Goal: Use online tool/utility: Use online tool/utility

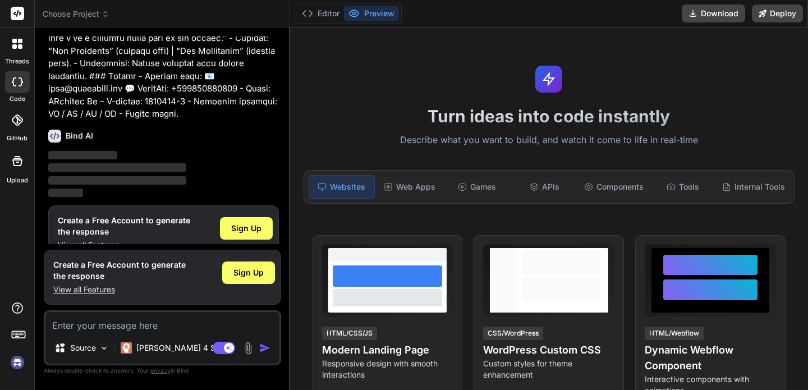
scroll to position [795, 0]
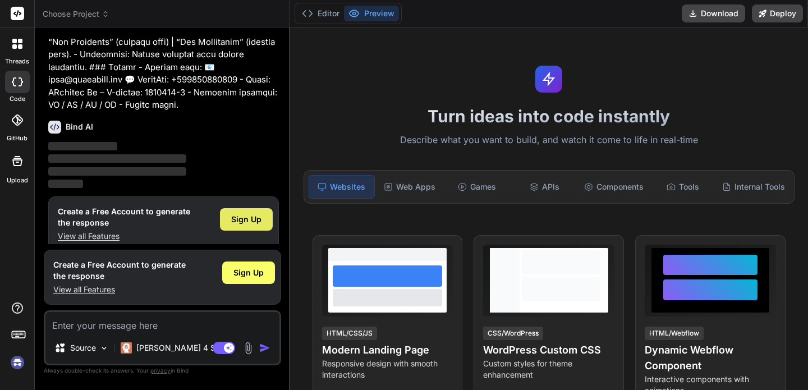
click at [249, 214] on span "Sign Up" at bounding box center [246, 219] width 30 height 11
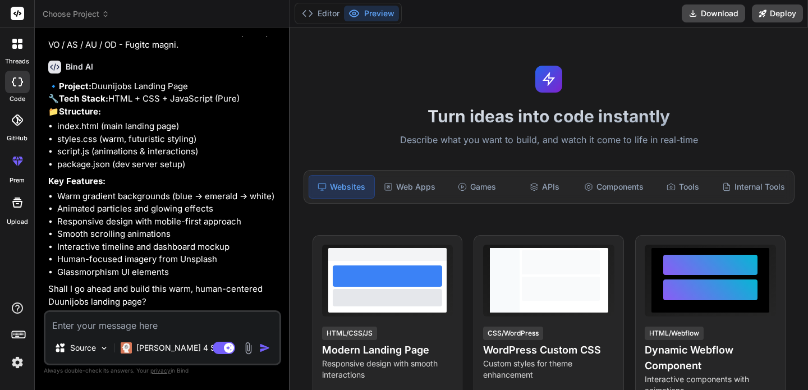
scroll to position [868, 0]
type textarea "x"
click at [168, 329] on textarea at bounding box center [162, 322] width 234 height 20
type textarea "y"
type textarea "x"
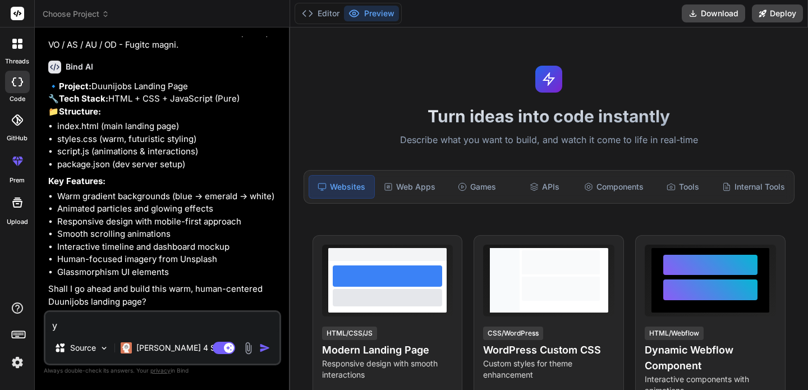
type textarea "ye"
type textarea "x"
type textarea "yes"
type textarea "x"
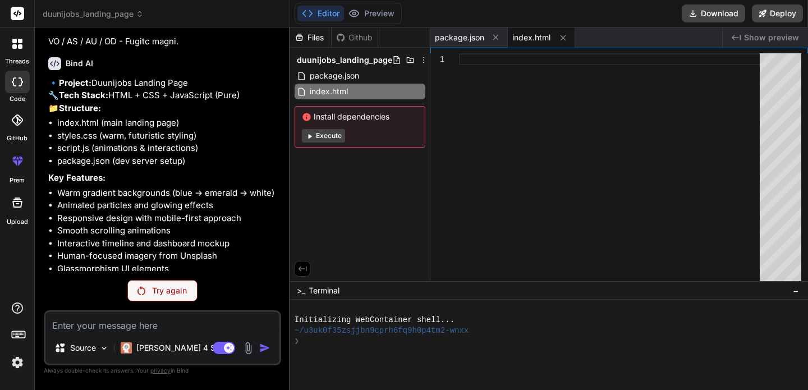
scroll to position [858, 0]
click at [326, 137] on button "Execute" at bounding box center [323, 135] width 43 height 13
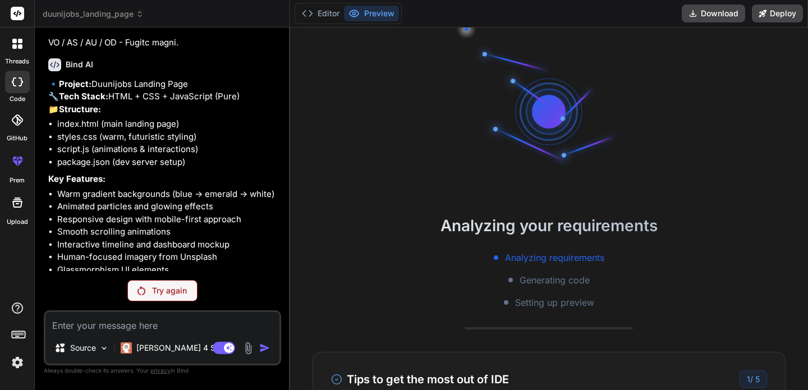
scroll to position [21, 0]
click at [182, 289] on p "Try again" at bounding box center [169, 290] width 35 height 11
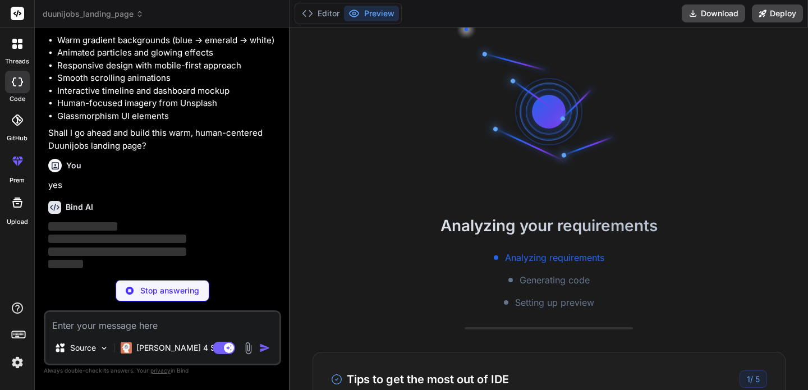
scroll to position [1024, 0]
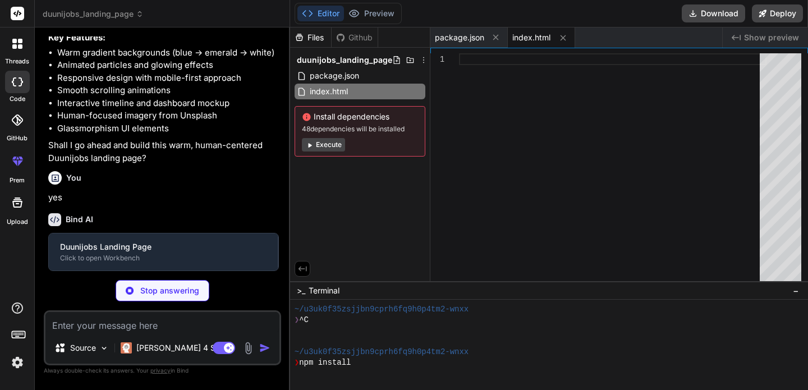
type textarea "x"
type textarea ".final-cta h2 { font-size: 2rem; } }"
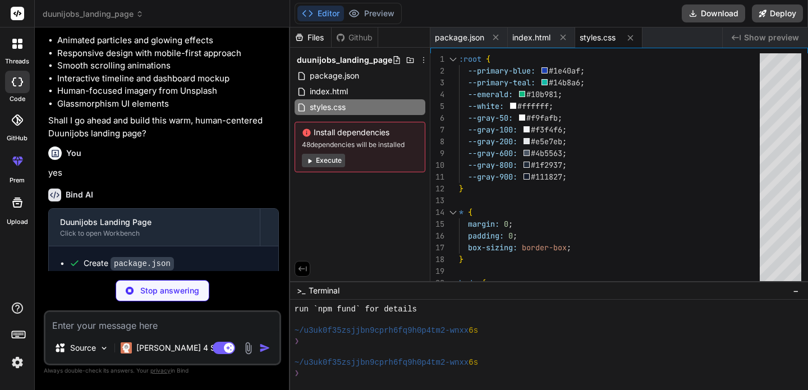
click at [329, 156] on button "Execute" at bounding box center [323, 160] width 43 height 13
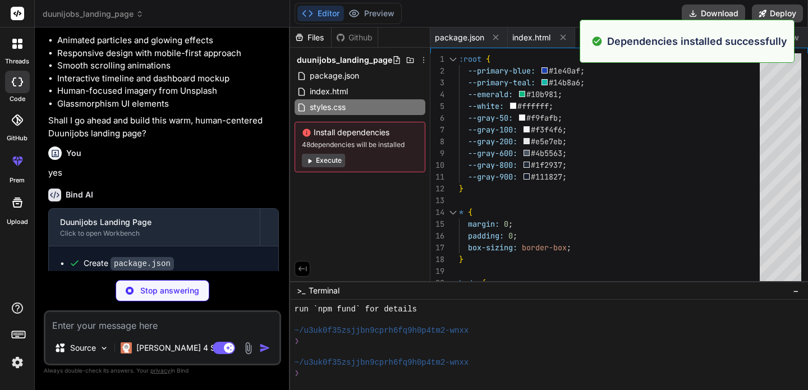
scroll to position [1097, 0]
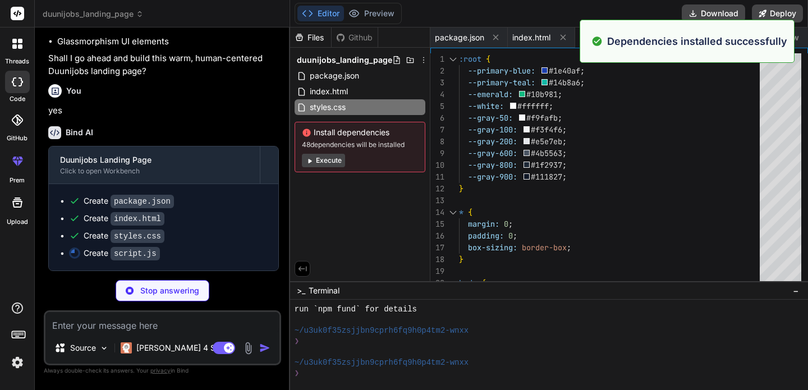
click at [323, 164] on button "Execute" at bounding box center [323, 160] width 43 height 13
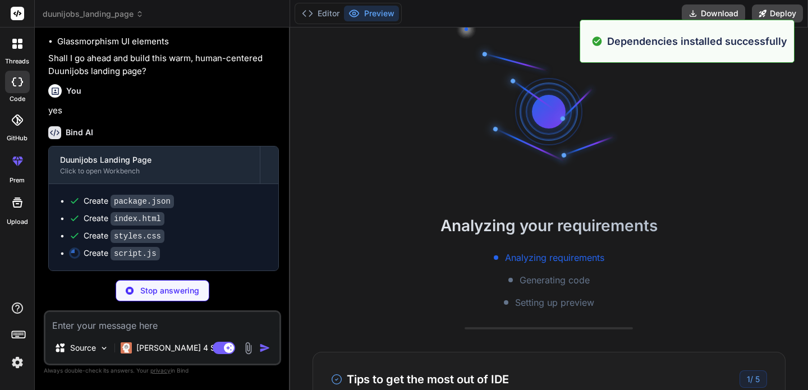
scroll to position [416, 0]
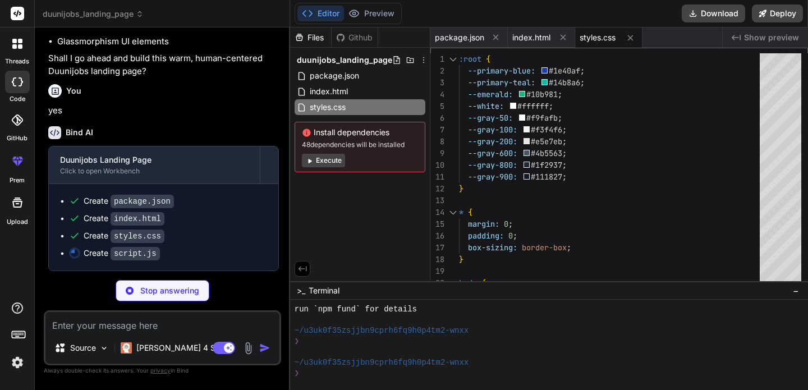
click at [327, 165] on button "Execute" at bounding box center [323, 160] width 43 height 13
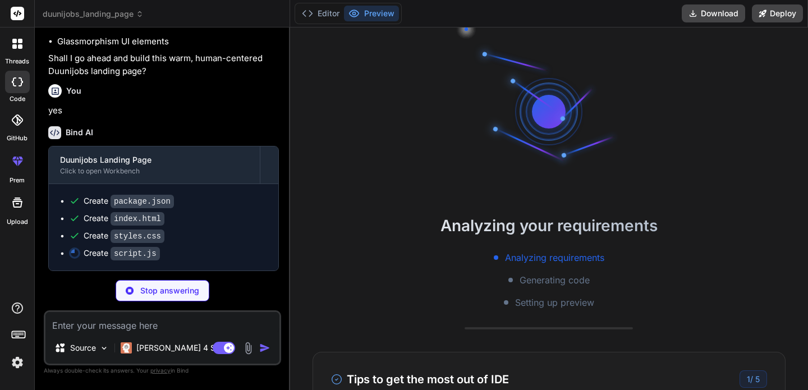
scroll to position [576, 0]
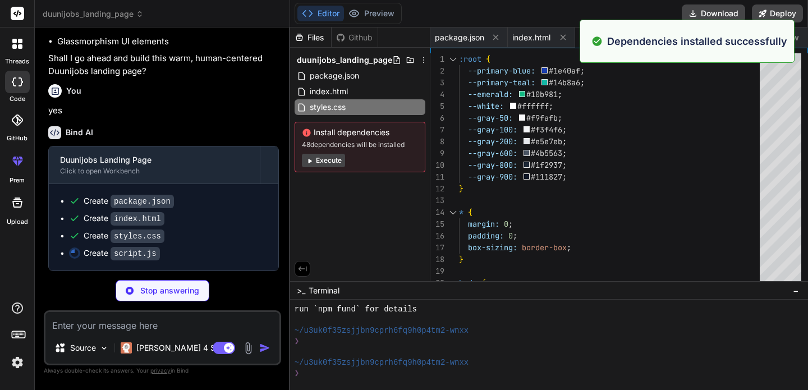
click at [327, 165] on button "Execute" at bounding box center [323, 160] width 43 height 13
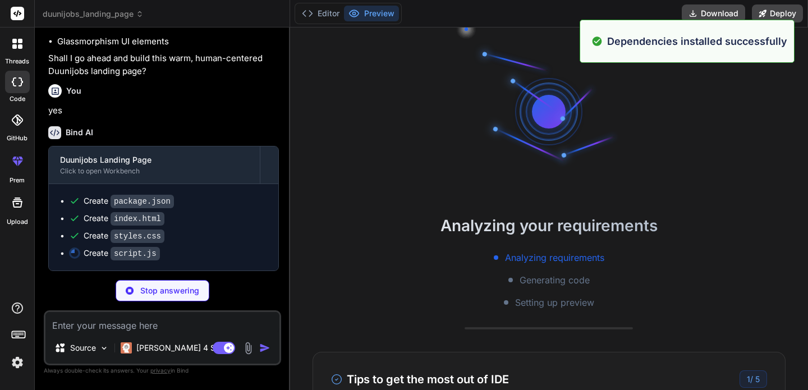
scroll to position [735, 0]
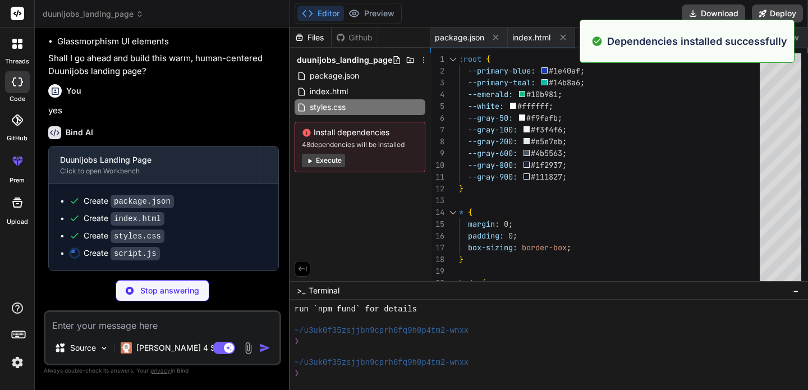
click at [327, 165] on button "Execute" at bounding box center [323, 160] width 43 height 13
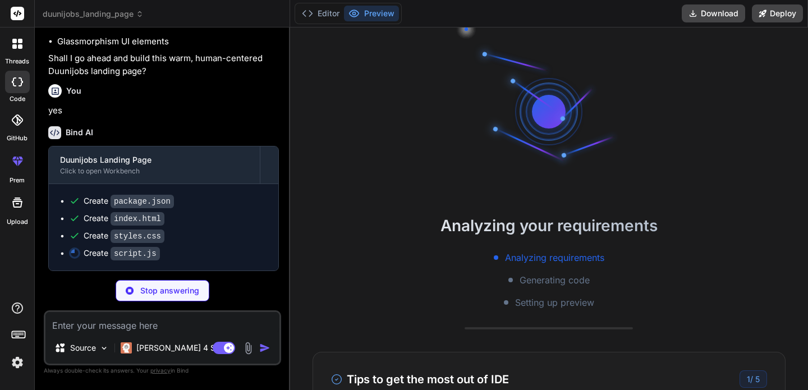
scroll to position [895, 0]
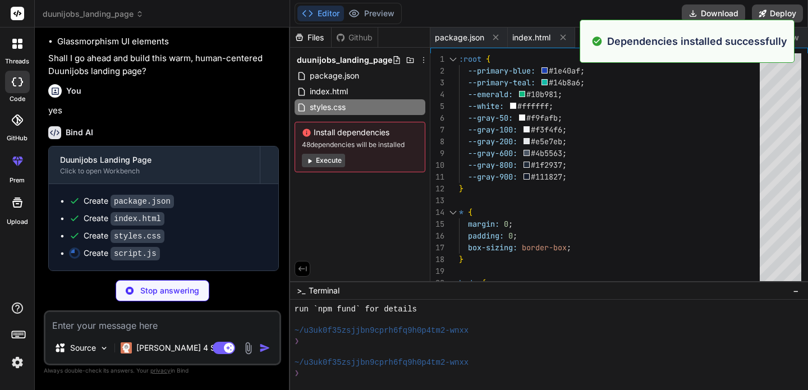
click at [327, 165] on button "Execute" at bounding box center [323, 160] width 43 height 13
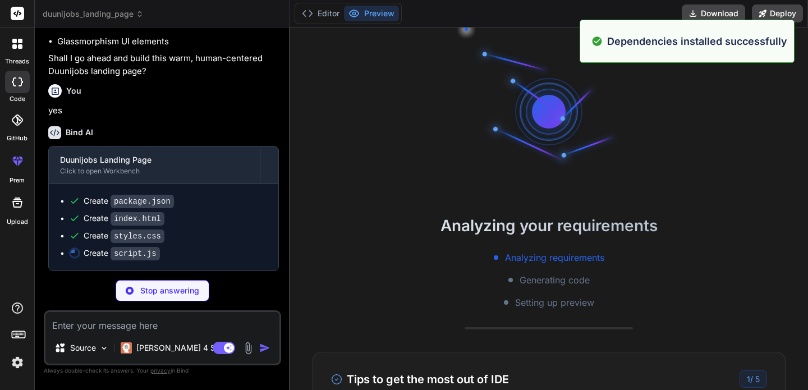
scroll to position [1055, 0]
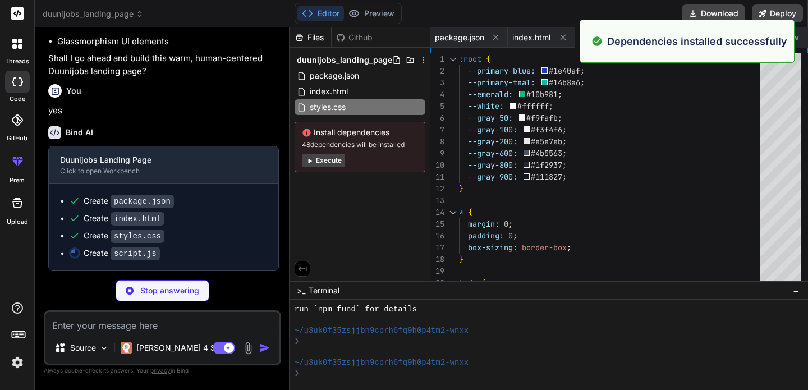
click at [327, 165] on button "Execute" at bounding box center [323, 160] width 43 height 13
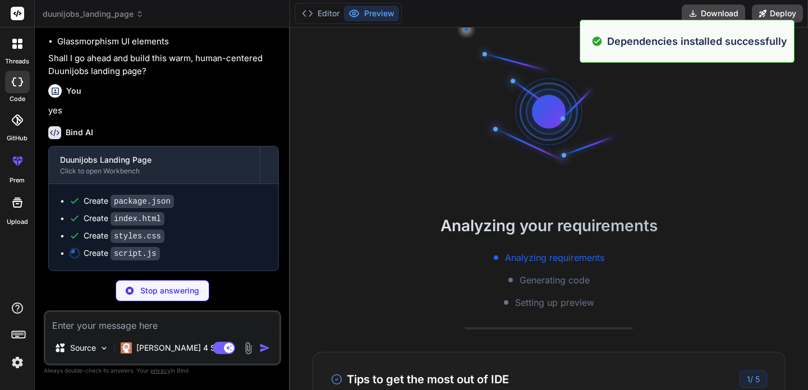
scroll to position [1375, 0]
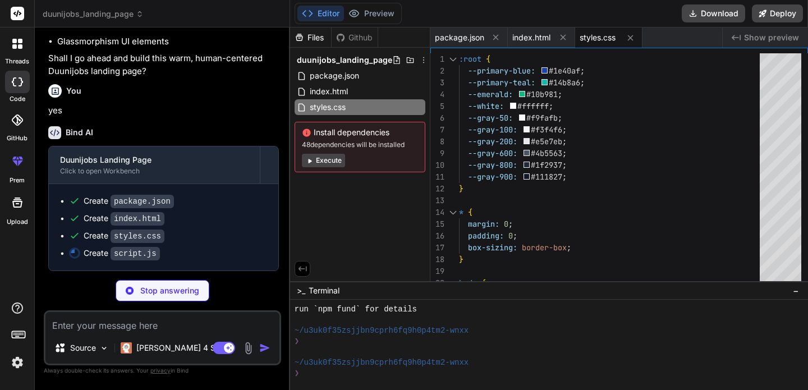
click at [327, 165] on button "Execute" at bounding box center [323, 160] width 43 height 13
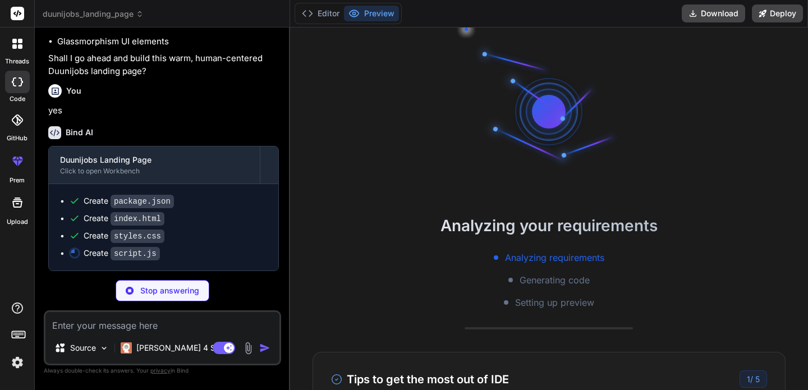
type textarea "x"
type textarea "}); });"
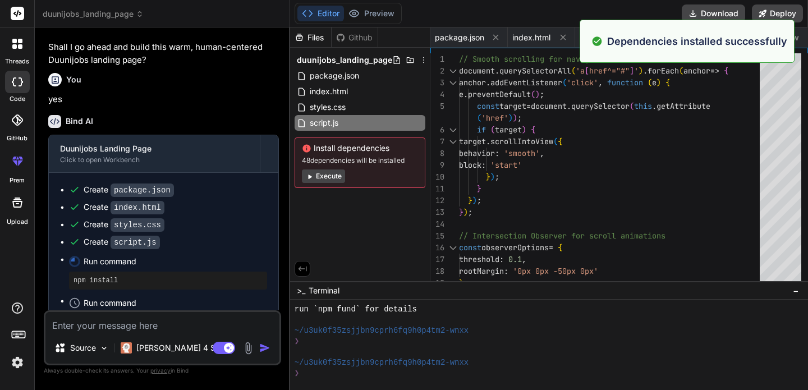
click at [327, 165] on div "Install dependencies 48 dependencies will be installed Execute" at bounding box center [360, 162] width 131 height 50
click at [328, 177] on button "Execute" at bounding box center [323, 175] width 43 height 13
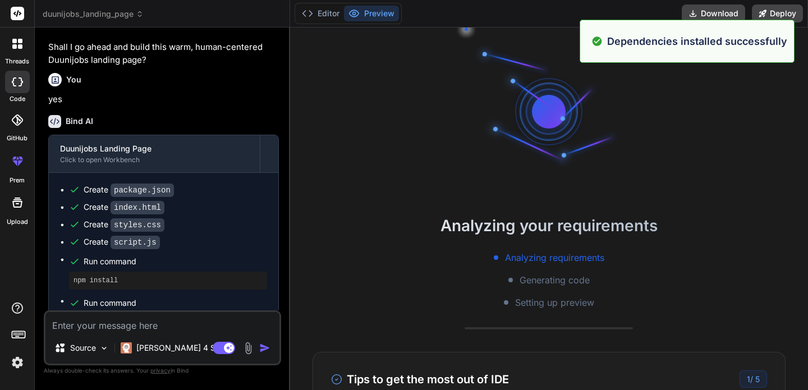
scroll to position [1972, 0]
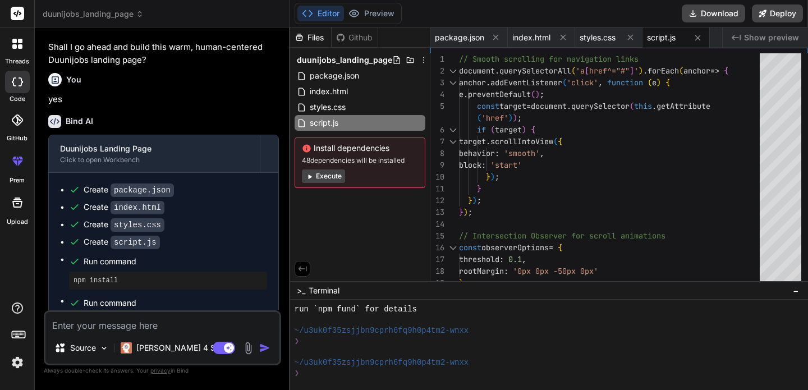
click at [328, 177] on button "Execute" at bounding box center [323, 175] width 43 height 13
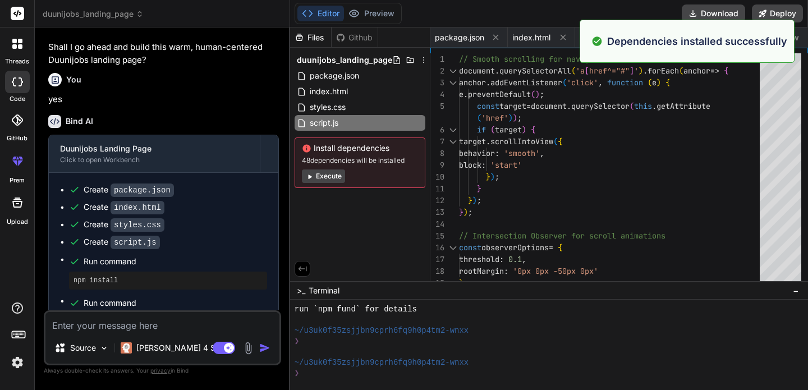
scroll to position [1141, 0]
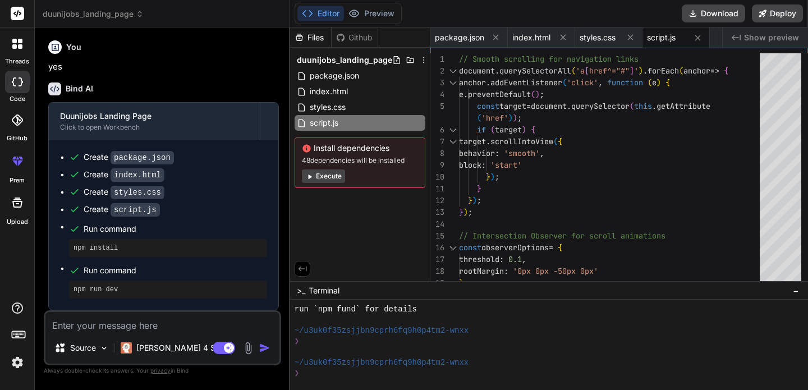
click at [328, 181] on button "Execute" at bounding box center [323, 175] width 43 height 13
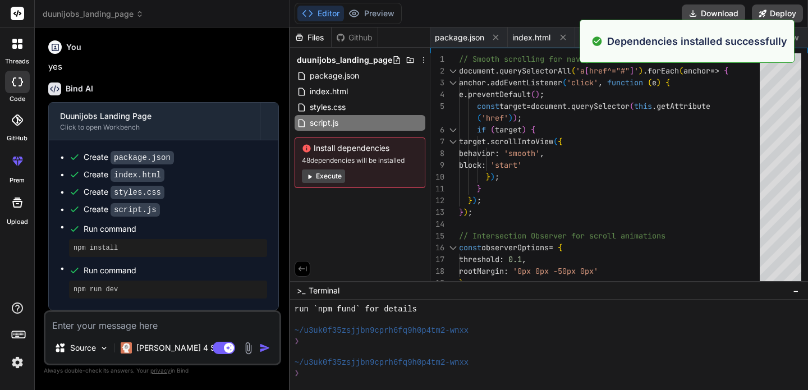
scroll to position [2324, 0]
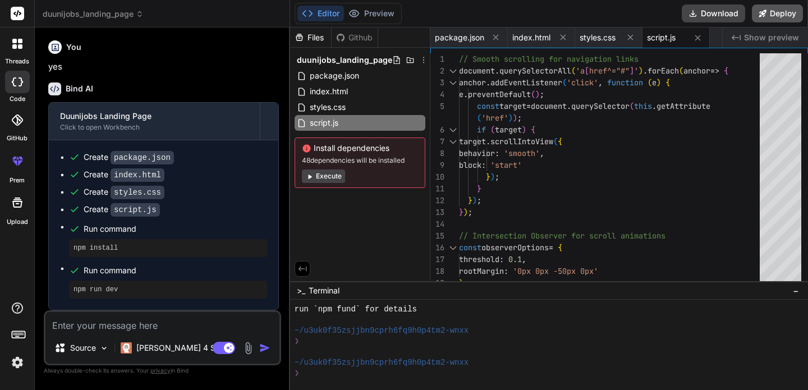
click at [784, 17] on button "Deploy" at bounding box center [777, 13] width 51 height 18
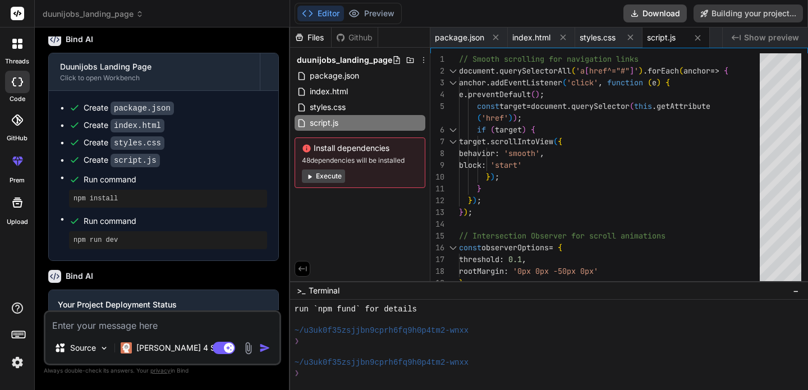
scroll to position [1239, 0]
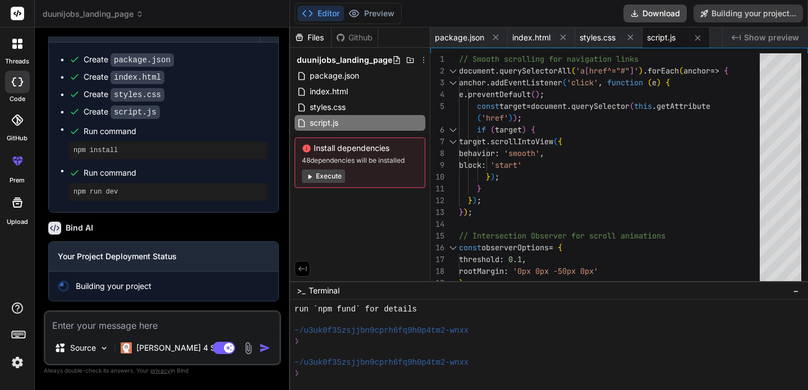
click at [313, 181] on button "Execute" at bounding box center [323, 175] width 43 height 13
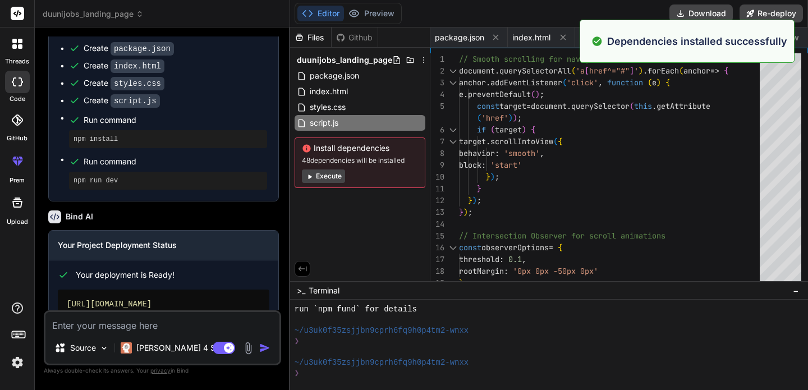
scroll to position [1317, 0]
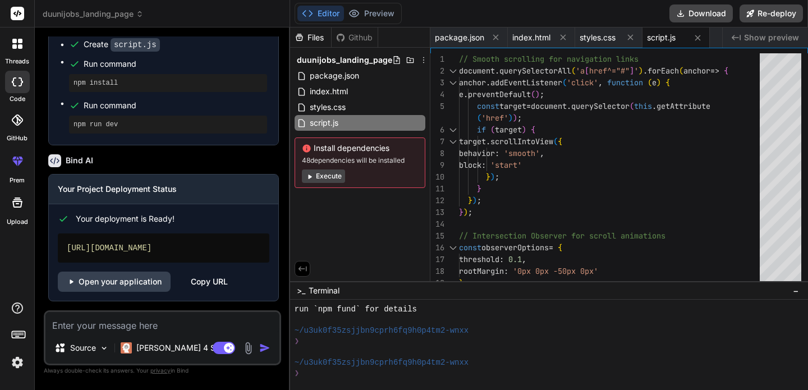
type textarea "x"
click at [161, 283] on link "Open your application" at bounding box center [114, 282] width 113 height 20
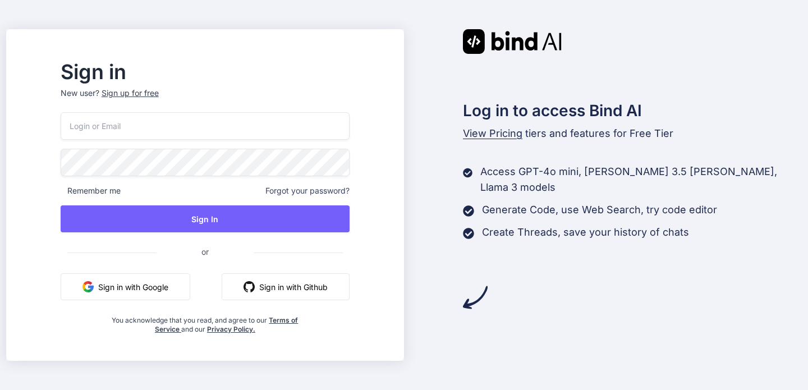
click at [163, 283] on button "Sign in with Google" at bounding box center [126, 286] width 130 height 27
